Goal: Information Seeking & Learning: Learn about a topic

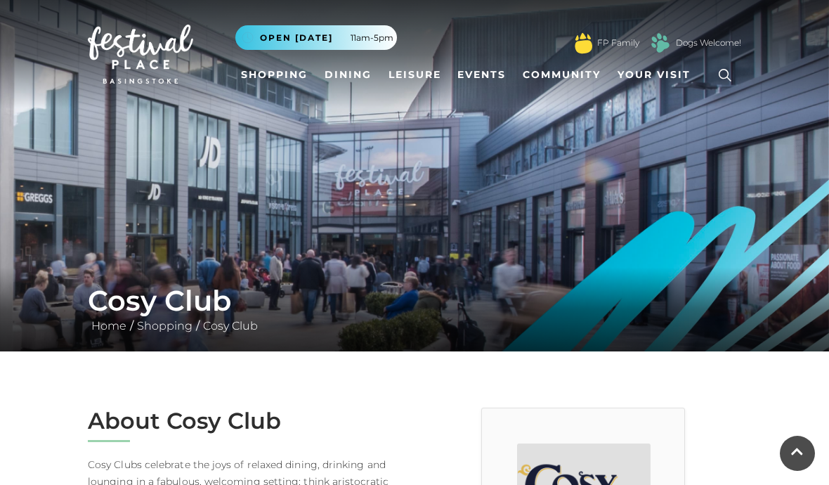
scroll to position [302, 0]
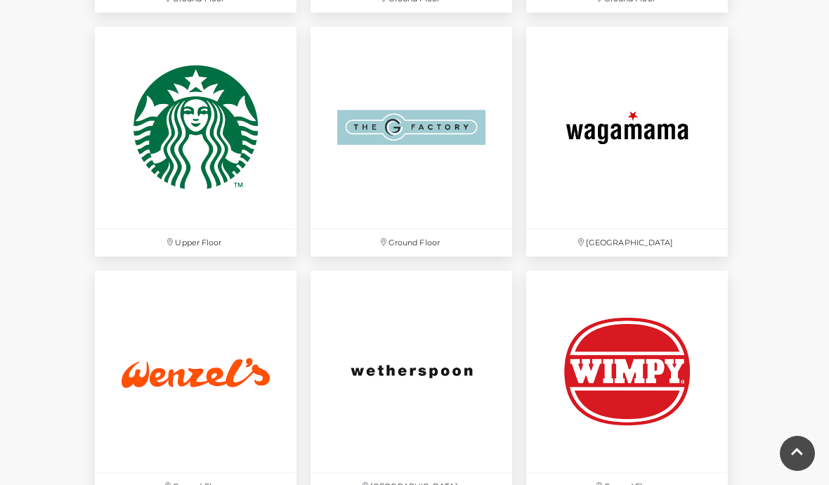
scroll to position [3831, 0]
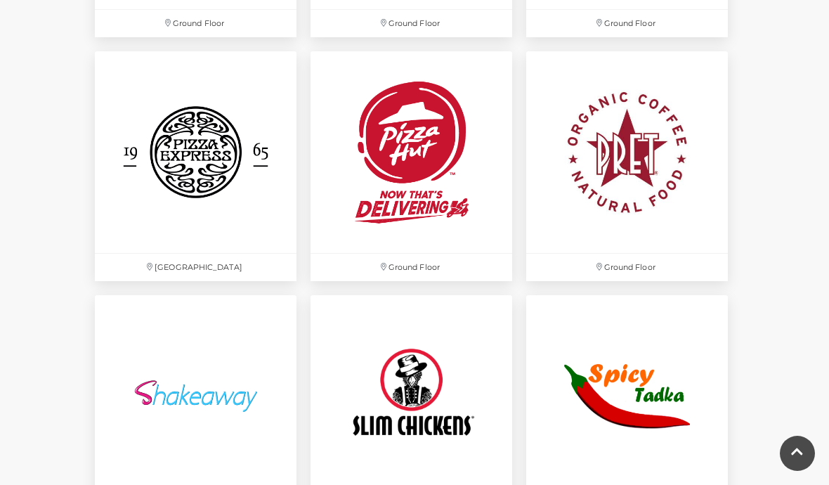
scroll to position [3319, 0]
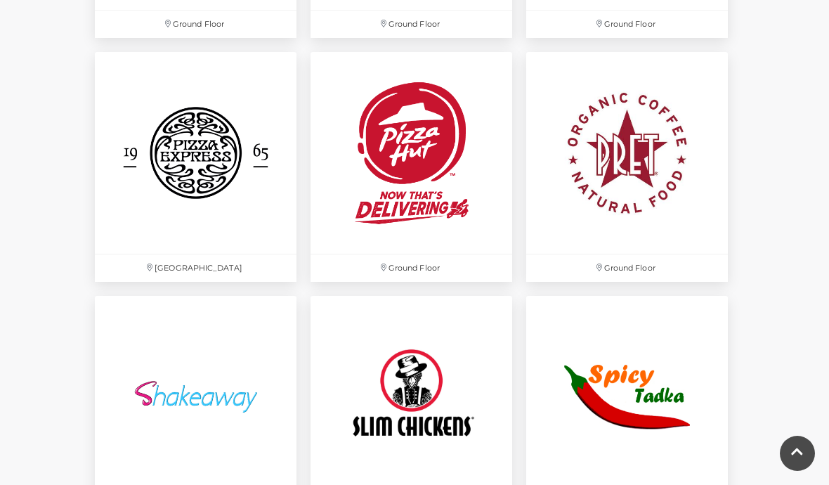
click at [592, 176] on img at bounding box center [627, 153] width 202 height 202
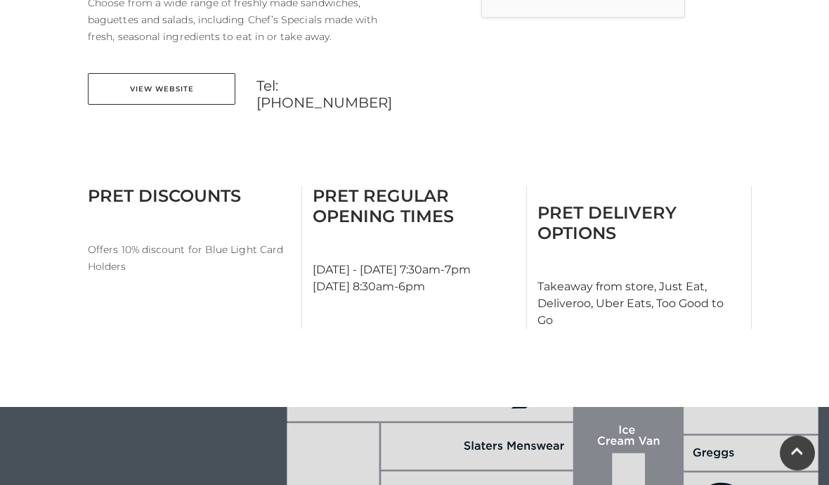
scroll to position [595, 0]
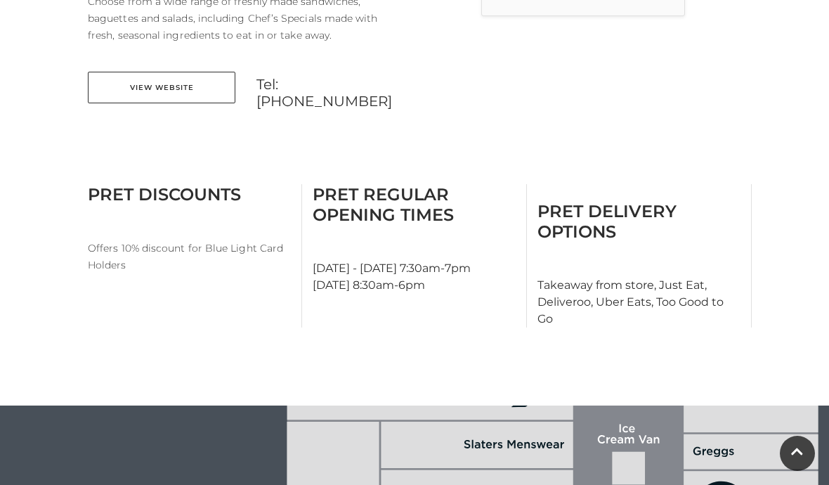
click at [152, 83] on link "View Website" at bounding box center [162, 88] width 148 height 32
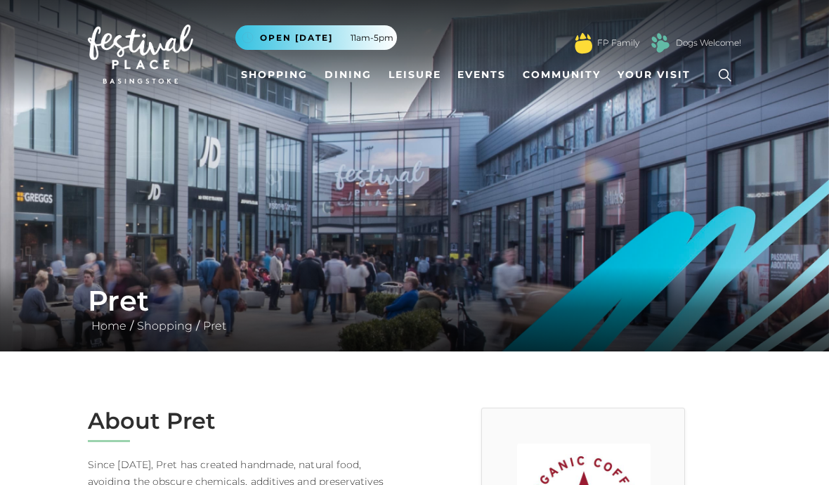
click at [353, 72] on link "Dining" at bounding box center [348, 75] width 58 height 26
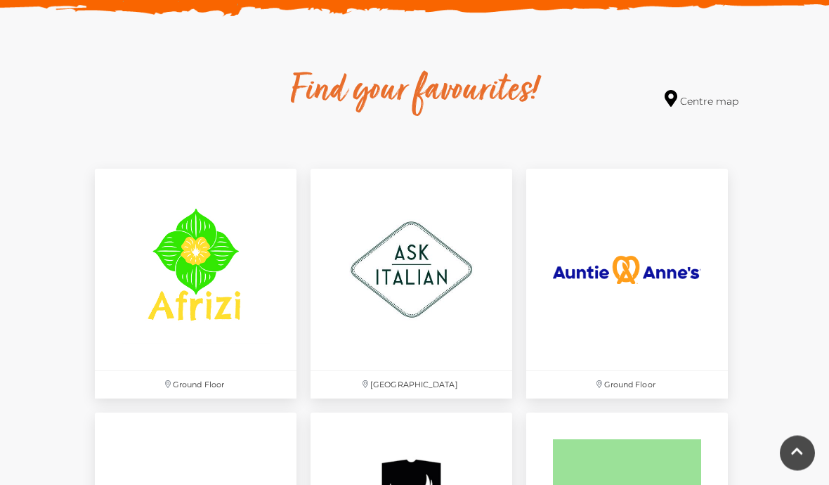
scroll to position [765, 0]
click at [386, 301] on img at bounding box center [412, 270] width 202 height 202
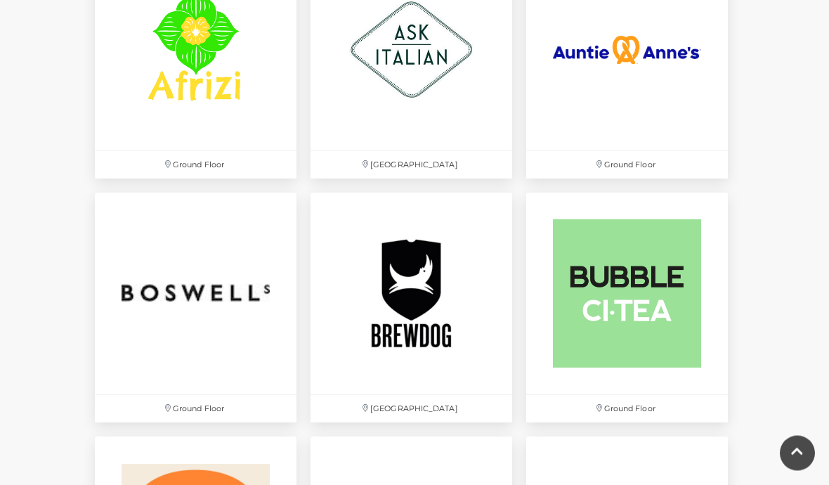
scroll to position [985, 0]
click at [380, 312] on img at bounding box center [412, 293] width 202 height 202
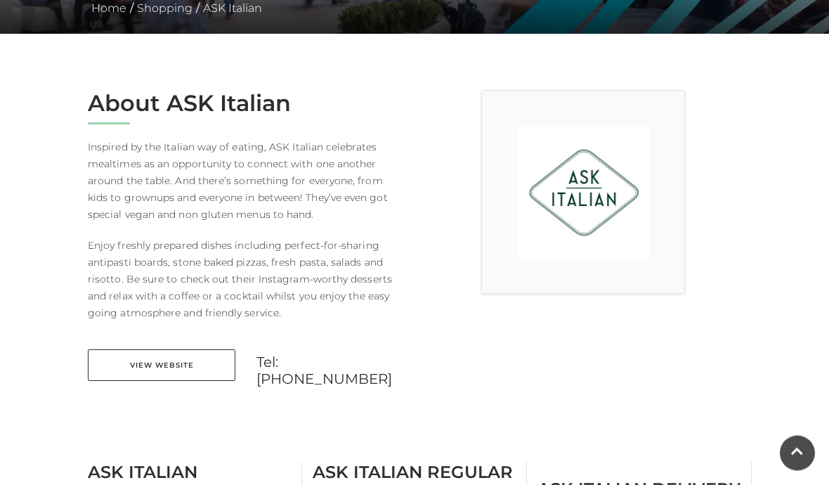
scroll to position [336, 0]
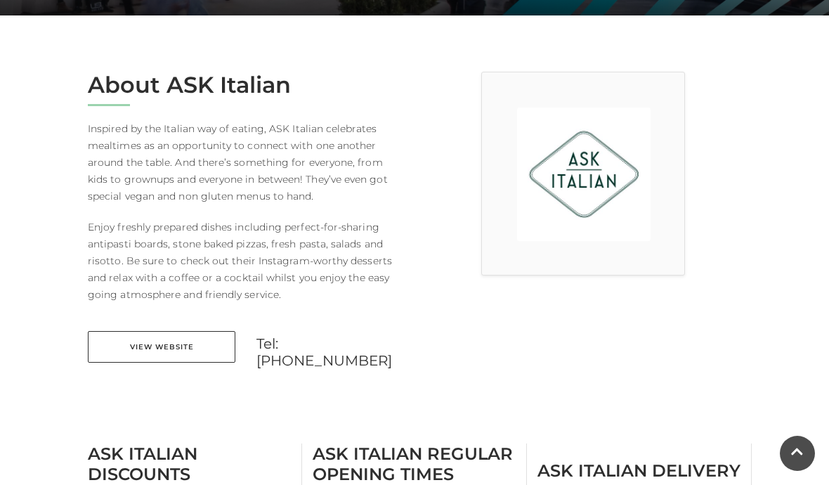
click at [136, 353] on link "View Website" at bounding box center [162, 347] width 148 height 32
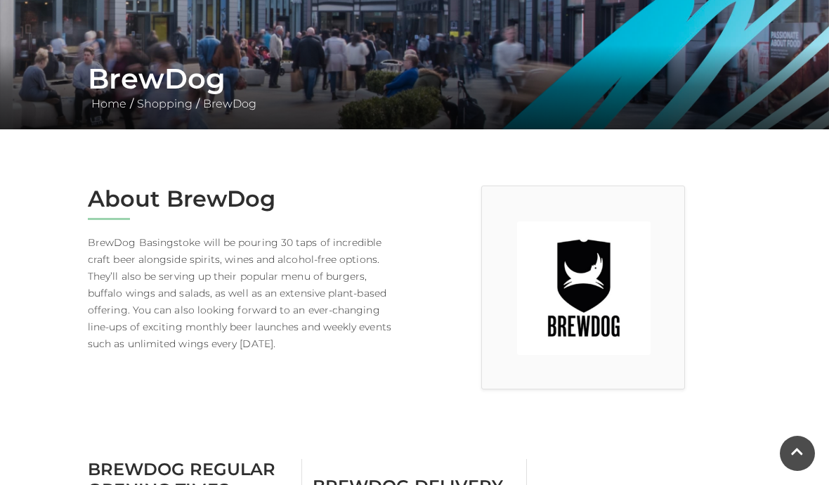
scroll to position [221, 0]
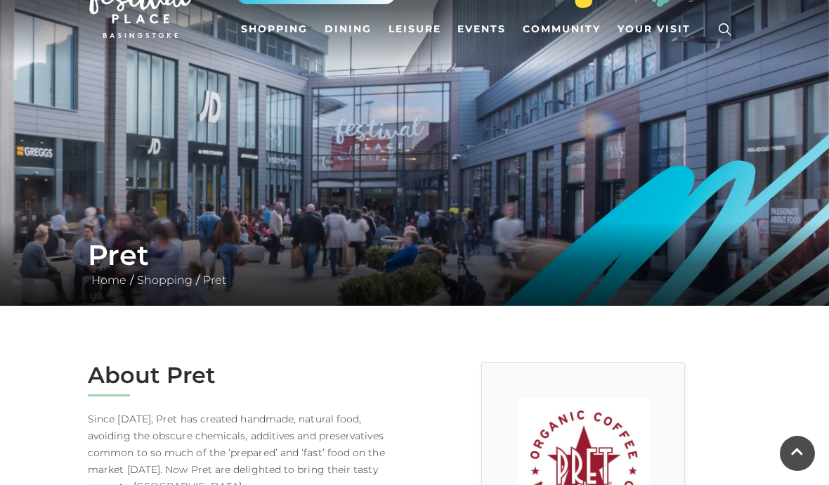
scroll to position [43, 0]
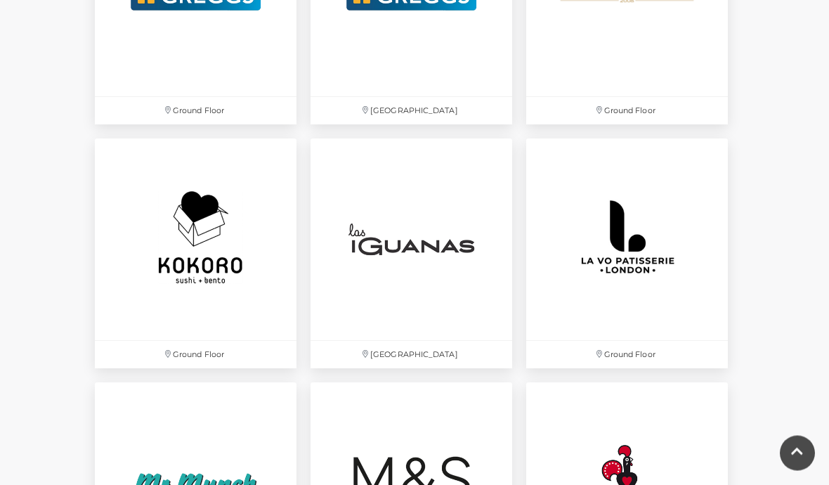
scroll to position [2743, 0]
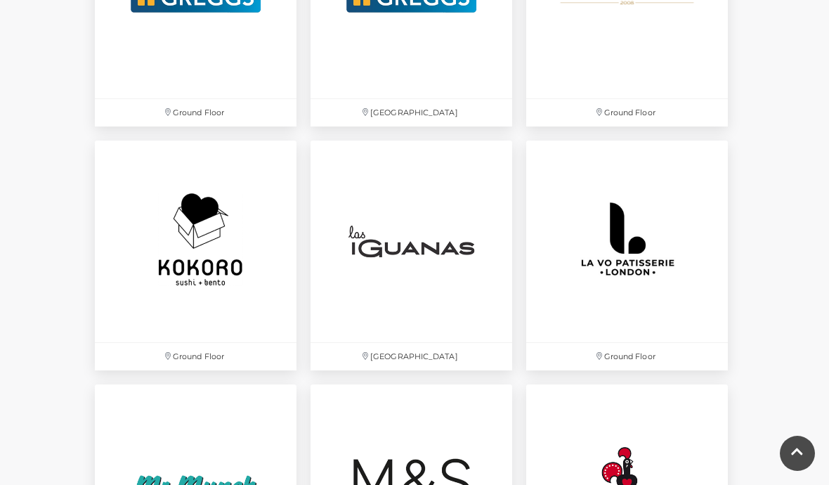
click at [383, 256] on img at bounding box center [412, 242] width 202 height 202
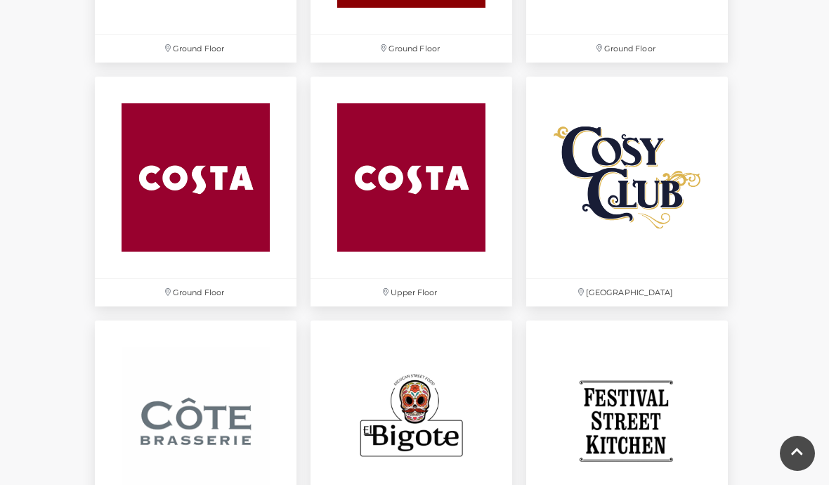
scroll to position [1828, 0]
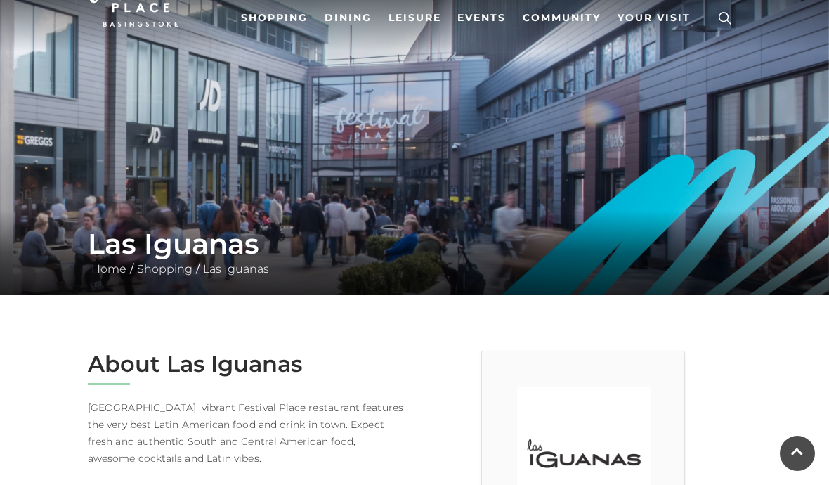
scroll to position [30, 0]
